Goal: Task Accomplishment & Management: Use online tool/utility

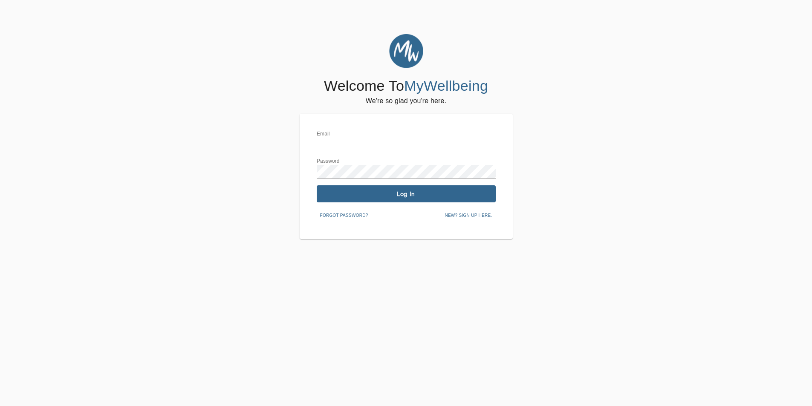
type input "[EMAIL_ADDRESS][DOMAIN_NAME]"
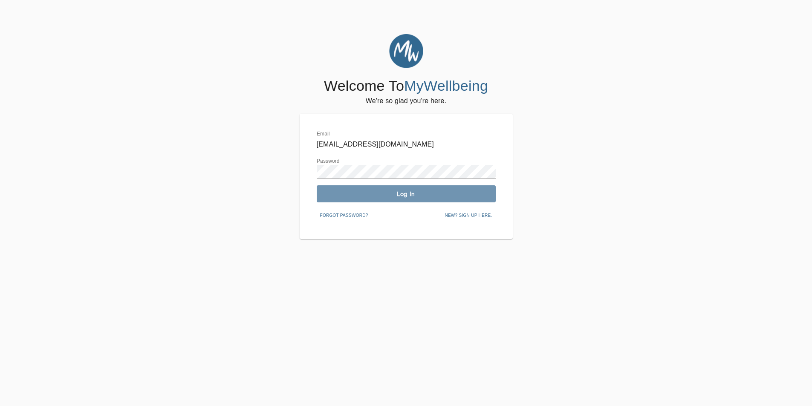
click at [412, 194] on span "Log In" at bounding box center [406, 194] width 172 height 8
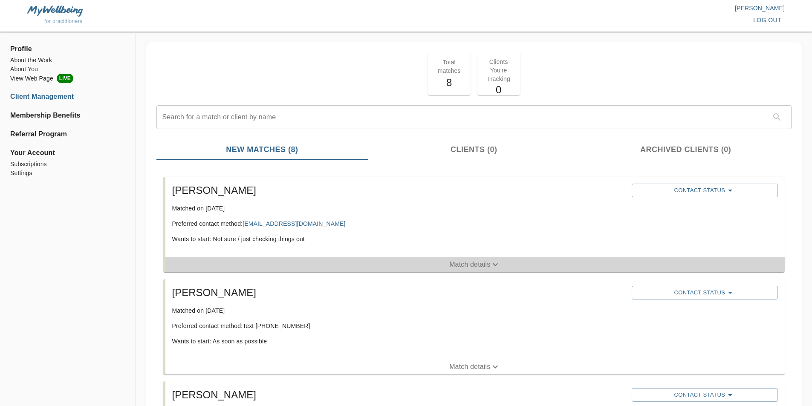
click at [495, 266] on icon "button" at bounding box center [495, 265] width 5 height 3
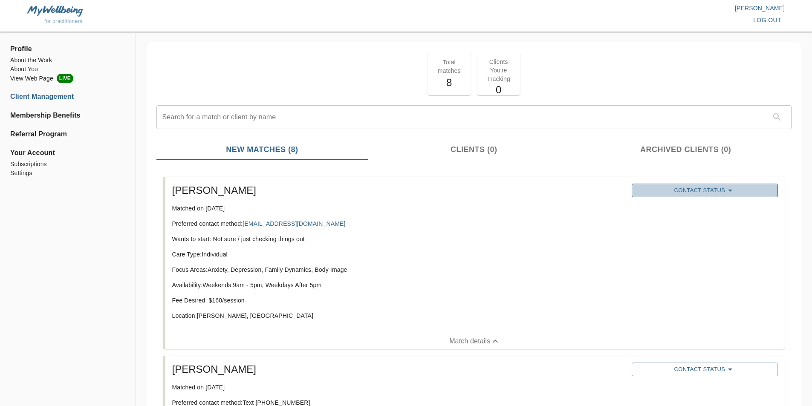
click at [736, 188] on icon "button" at bounding box center [730, 190] width 10 height 10
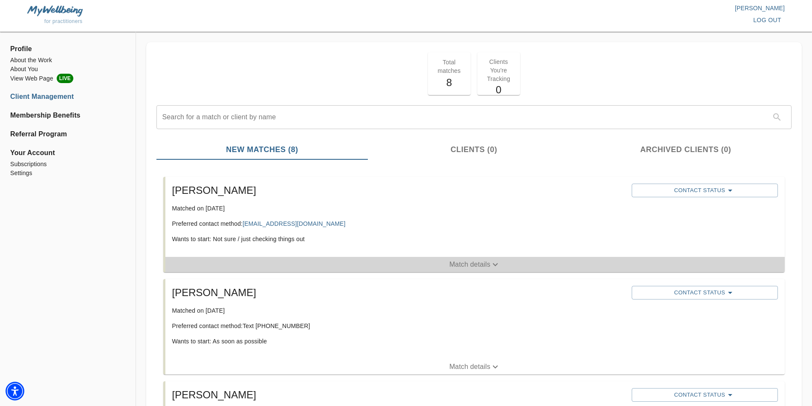
click at [493, 263] on icon "button" at bounding box center [495, 265] width 10 height 10
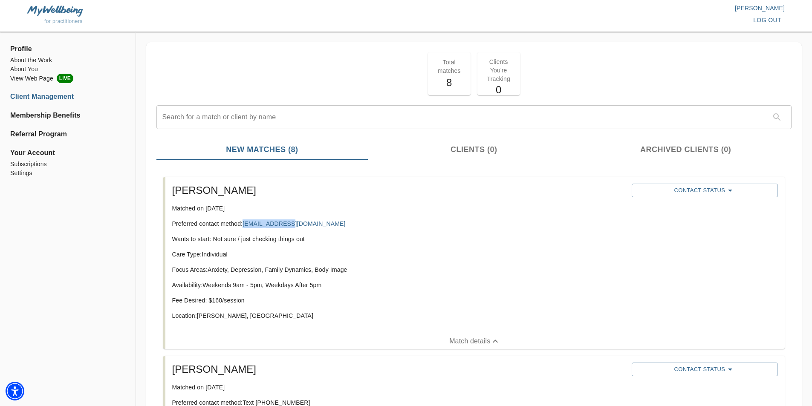
drag, startPoint x: 301, startPoint y: 220, endPoint x: 244, endPoint y: 221, distance: 56.7
click at [244, 221] on p "Preferred contact method: [EMAIL_ADDRESS][DOMAIN_NAME]" at bounding box center [398, 224] width 453 height 9
copy link "[EMAIL_ADDRESS][DOMAIN_NAME]"
